Goal: Check status: Check status

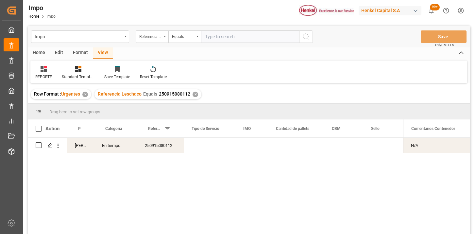
click at [148, 40] on div "Referencia Leschaco" at bounding box center [152, 36] width 33 height 12
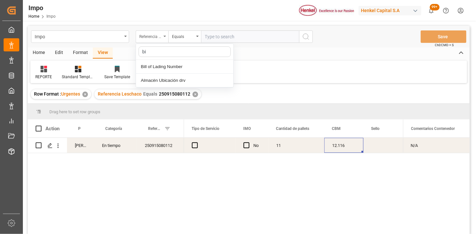
type input "bil"
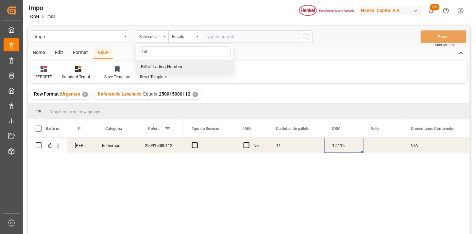
click at [174, 63] on div "Bill of Lading Number" at bounding box center [184, 67] width 97 height 14
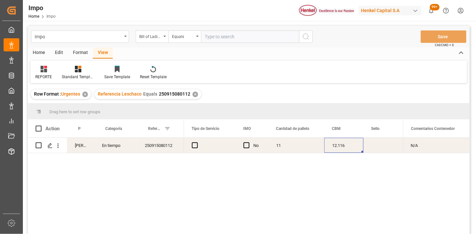
click at [223, 40] on input "text" at bounding box center [250, 36] width 98 height 12
paste input "COSU6427011750"
click at [252, 38] on input "COSU6427011750," at bounding box center [250, 36] width 98 height 12
type input "COSU6427011750,027F655752"
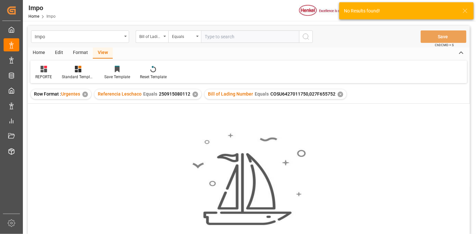
click at [195, 95] on div "✕" at bounding box center [196, 95] width 6 height 6
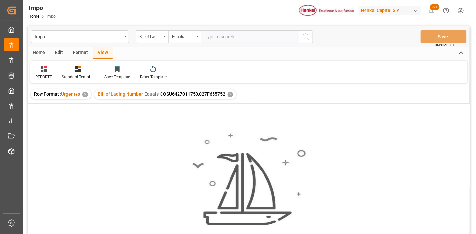
click at [230, 95] on div "✕" at bounding box center [231, 95] width 6 height 6
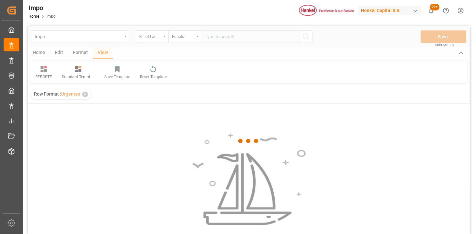
scroll to position [36, 0]
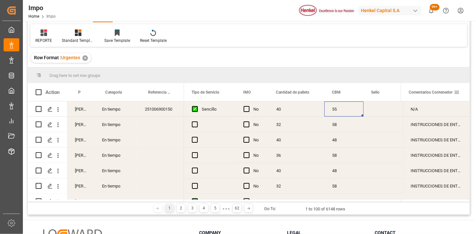
click at [458, 91] on span at bounding box center [457, 92] width 6 height 6
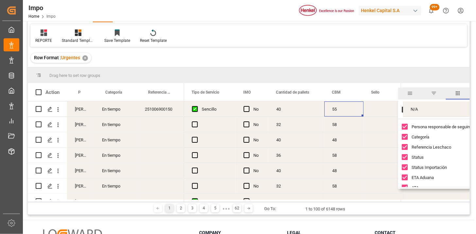
click at [433, 93] on span "filter" at bounding box center [434, 93] width 6 height 6
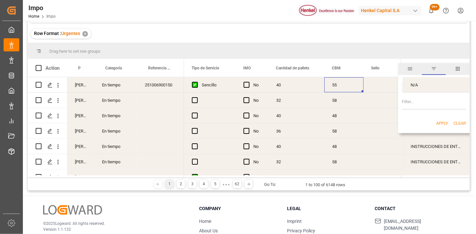
scroll to position [73, 0]
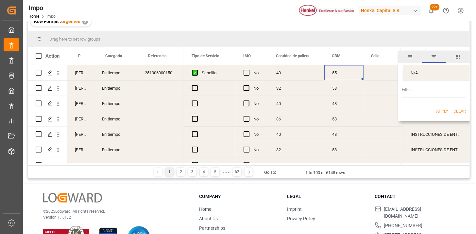
click at [411, 89] on input "Filter Value" at bounding box center [434, 90] width 64 height 13
type input "s"
type input "SENER"
click at [426, 81] on div "Equals SENER AND OR Equals" at bounding box center [434, 83] width 72 height 39
click at [416, 73] on div "N/A" at bounding box center [436, 72] width 67 height 15
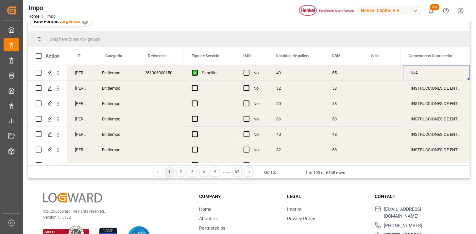
click at [380, 36] on div "Drag here to set row groups" at bounding box center [249, 39] width 442 height 16
click at [426, 100] on div "INSTRUCCIONES DE ENTREGA" at bounding box center [436, 103] width 67 height 15
click at [432, 117] on div "INSTRUCCIONES DE ENTREGA" at bounding box center [436, 118] width 67 height 15
click at [458, 56] on span at bounding box center [457, 56] width 6 height 6
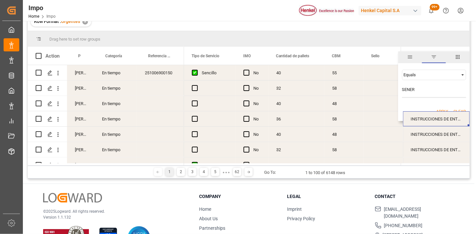
click at [420, 76] on div "Equals" at bounding box center [431, 74] width 55 height 5
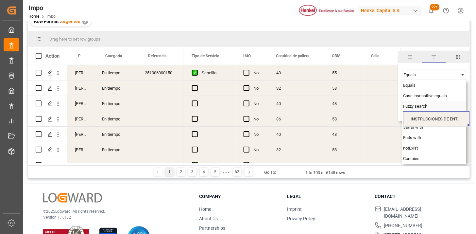
click at [409, 104] on span "Fuzzy search" at bounding box center [415, 106] width 24 height 5
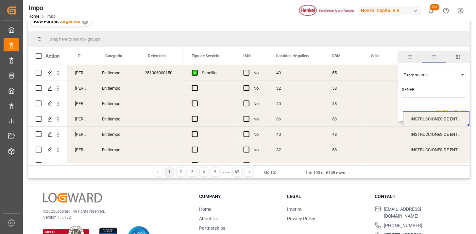
click at [445, 109] on button "Apply" at bounding box center [442, 111] width 12 height 7
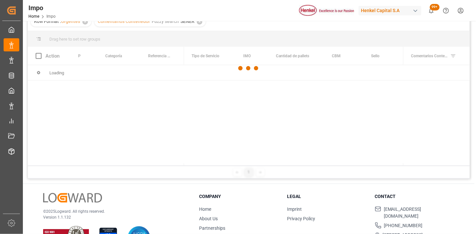
scroll to position [96, 0]
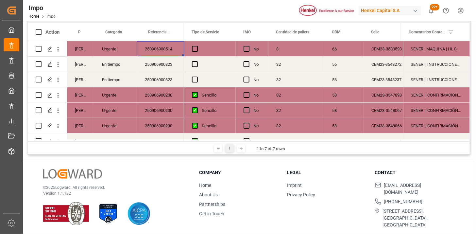
click at [170, 49] on div "250906900514" at bounding box center [160, 48] width 47 height 15
click at [172, 62] on div "250906900823" at bounding box center [160, 64] width 47 height 15
click at [356, 65] on div "56" at bounding box center [343, 64] width 39 height 15
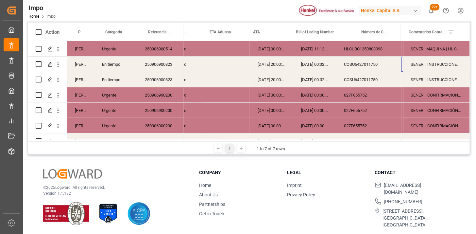
scroll to position [0, 66]
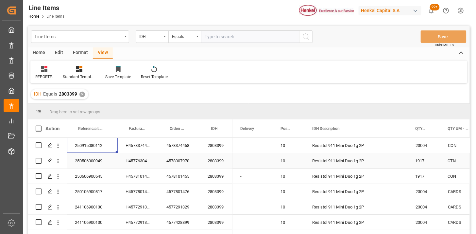
scroll to position [36, 0]
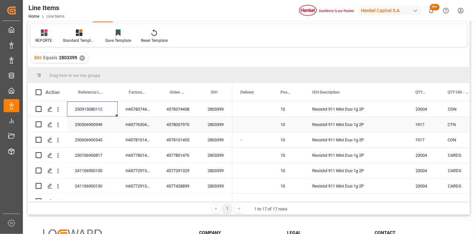
click at [83, 125] on div "250506900949" at bounding box center [92, 124] width 51 height 15
